Goal: Find contact information: Find contact information

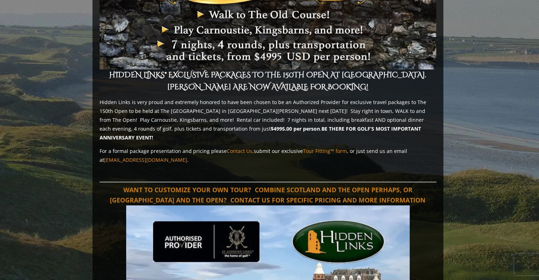
scroll to position [389, 0]
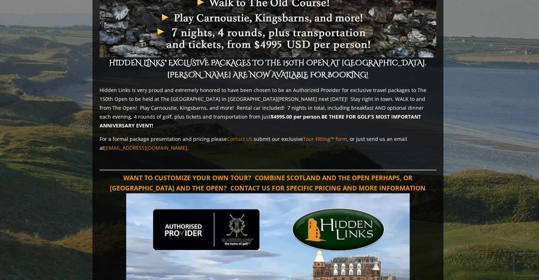
click at [238, 136] on link "Contact Us," at bounding box center [240, 139] width 27 height 7
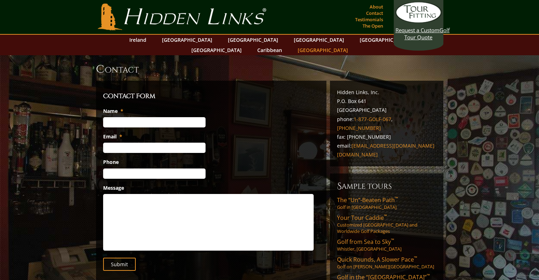
click at [351, 45] on link "[GEOGRAPHIC_DATA]" at bounding box center [322, 50] width 57 height 10
